Goal: Information Seeking & Learning: Check status

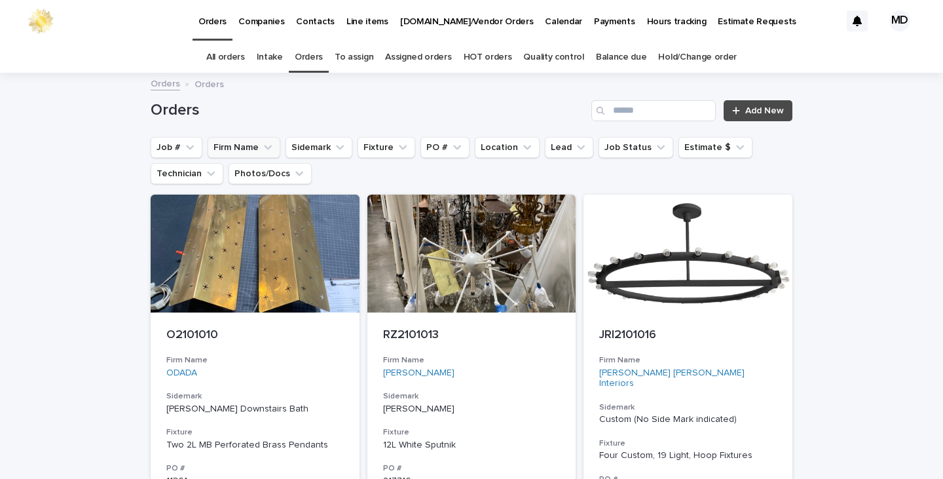
click at [238, 146] on button "Firm Name" at bounding box center [244, 147] width 73 height 21
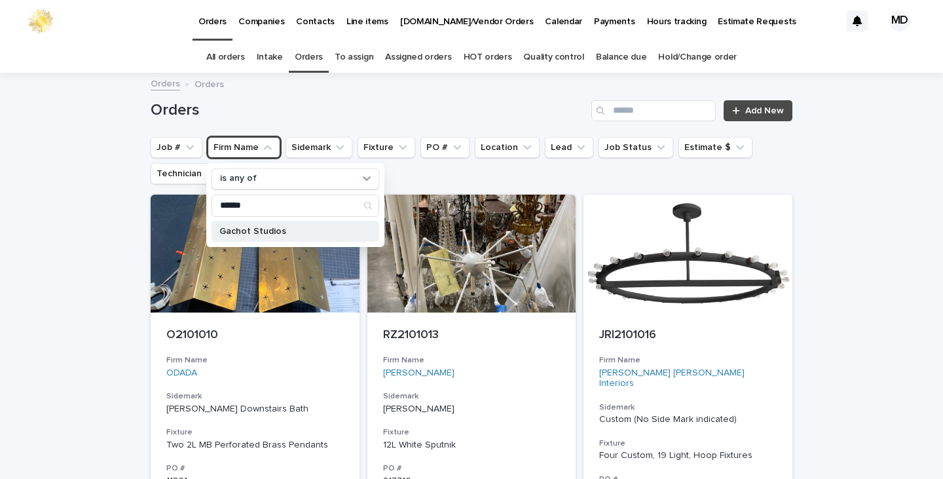
type input "******"
click at [243, 230] on p "Gachot Studios" at bounding box center [288, 231] width 139 height 9
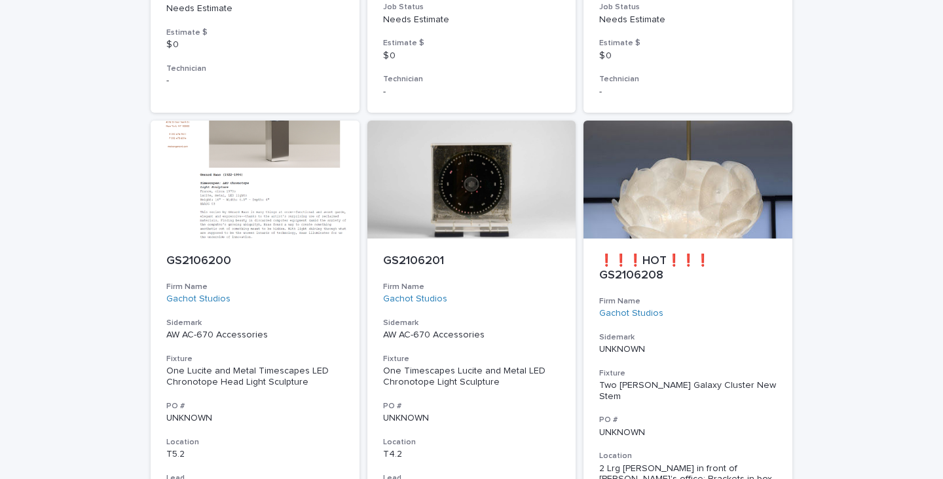
scroll to position [2752, 0]
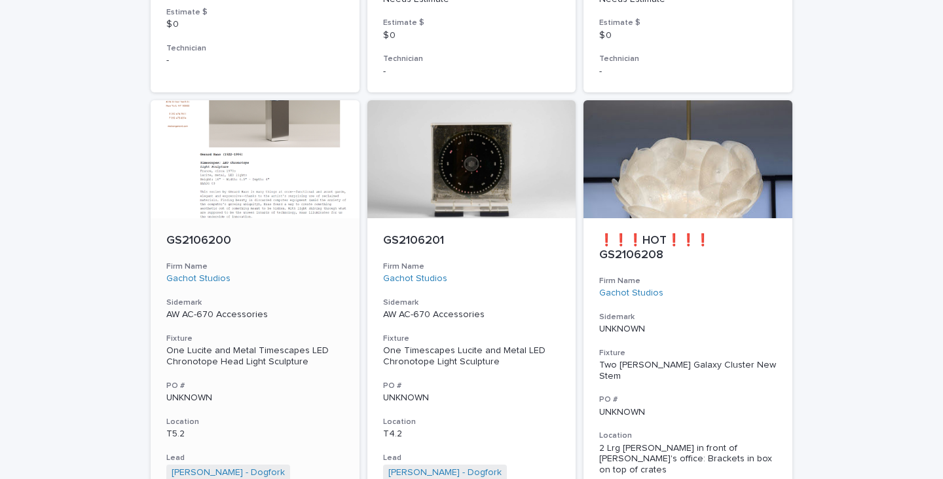
click at [243, 309] on p "AW AC-670 Accessories" at bounding box center [255, 314] width 178 height 11
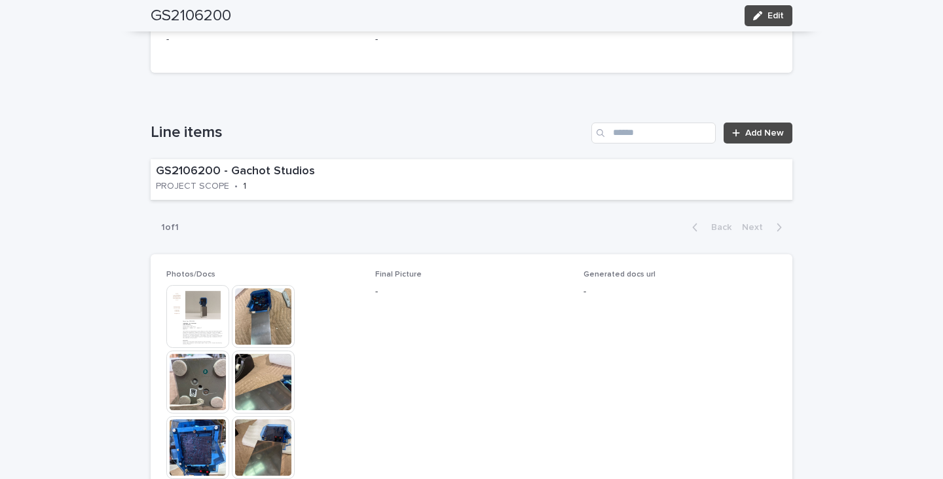
scroll to position [786, 0]
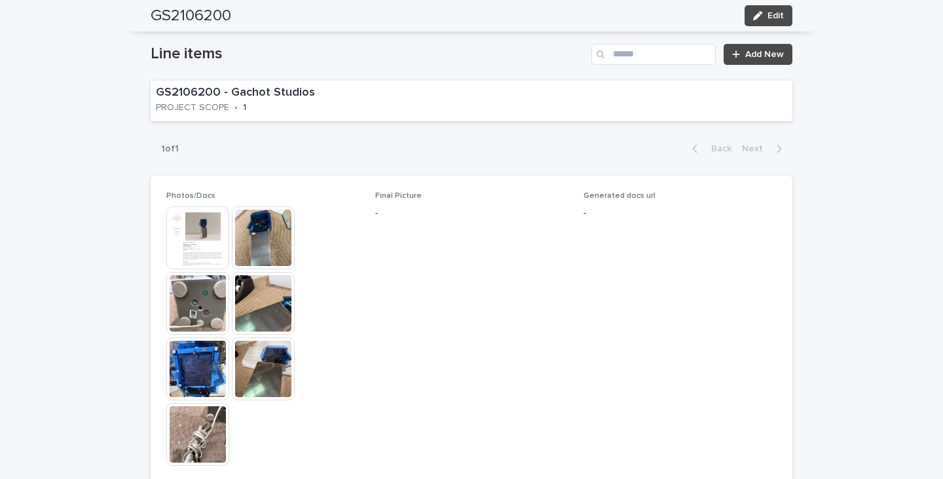
click at [204, 366] on img at bounding box center [197, 368] width 63 height 63
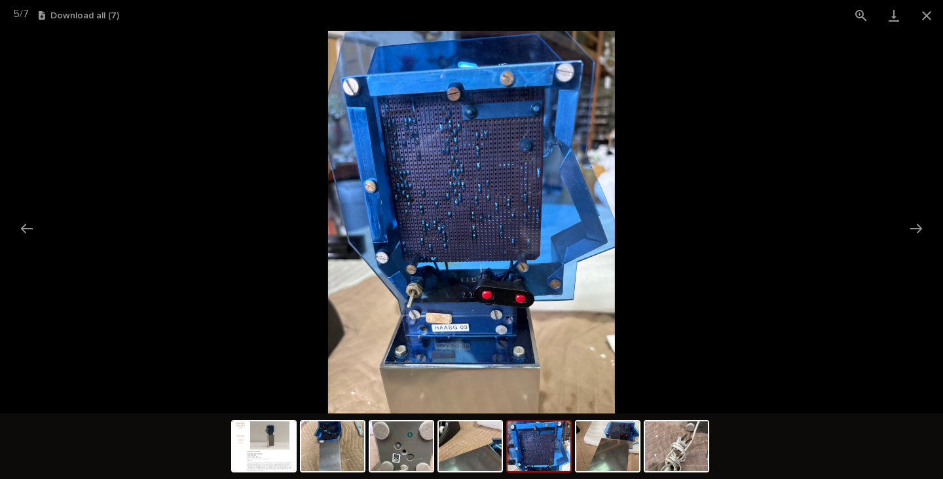
scroll to position [0, 0]
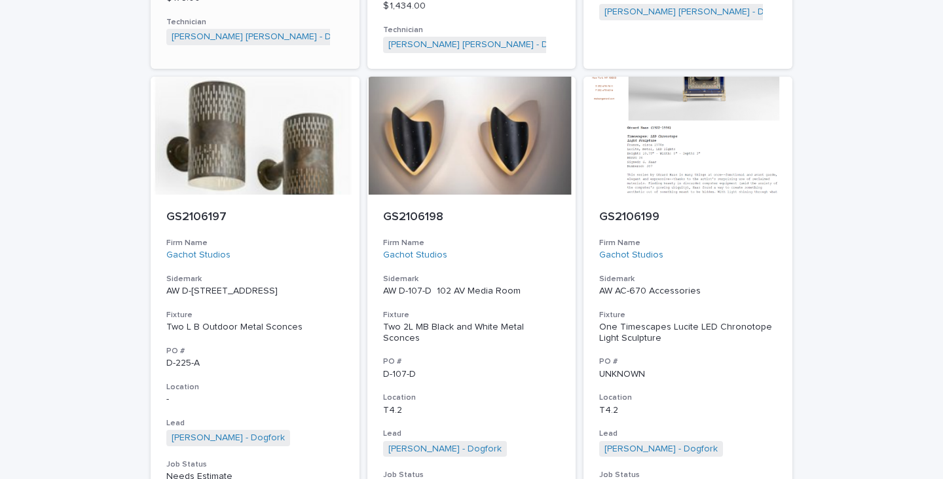
scroll to position [2270, 0]
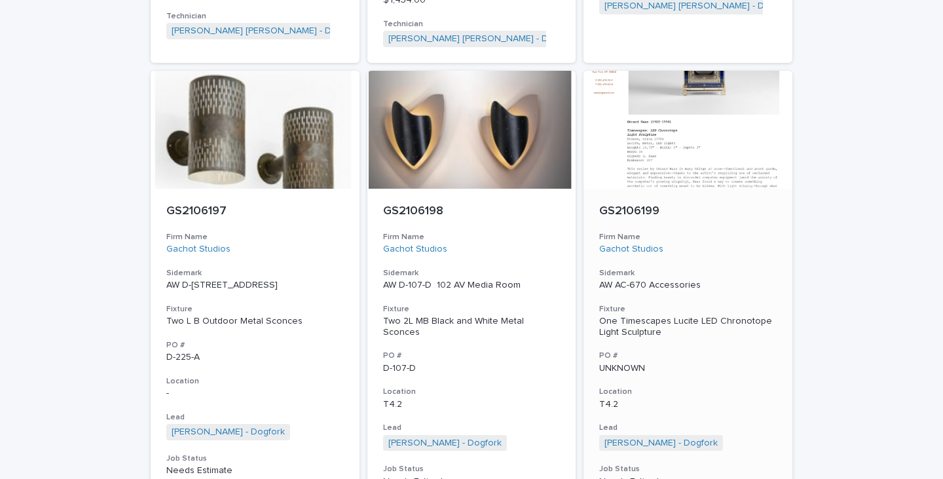
click at [611, 316] on div "One Timescapes Lucite LED Chronotope Light Sculpture" at bounding box center [688, 327] width 178 height 22
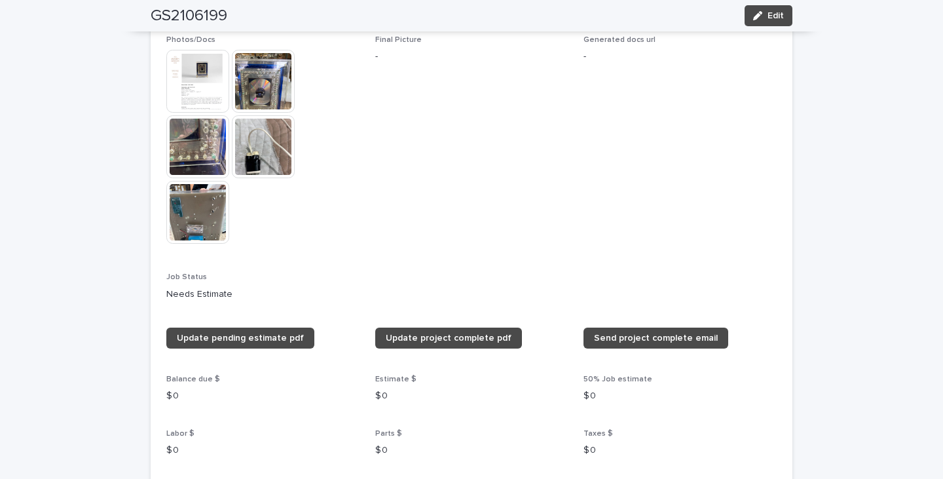
scroll to position [983, 0]
